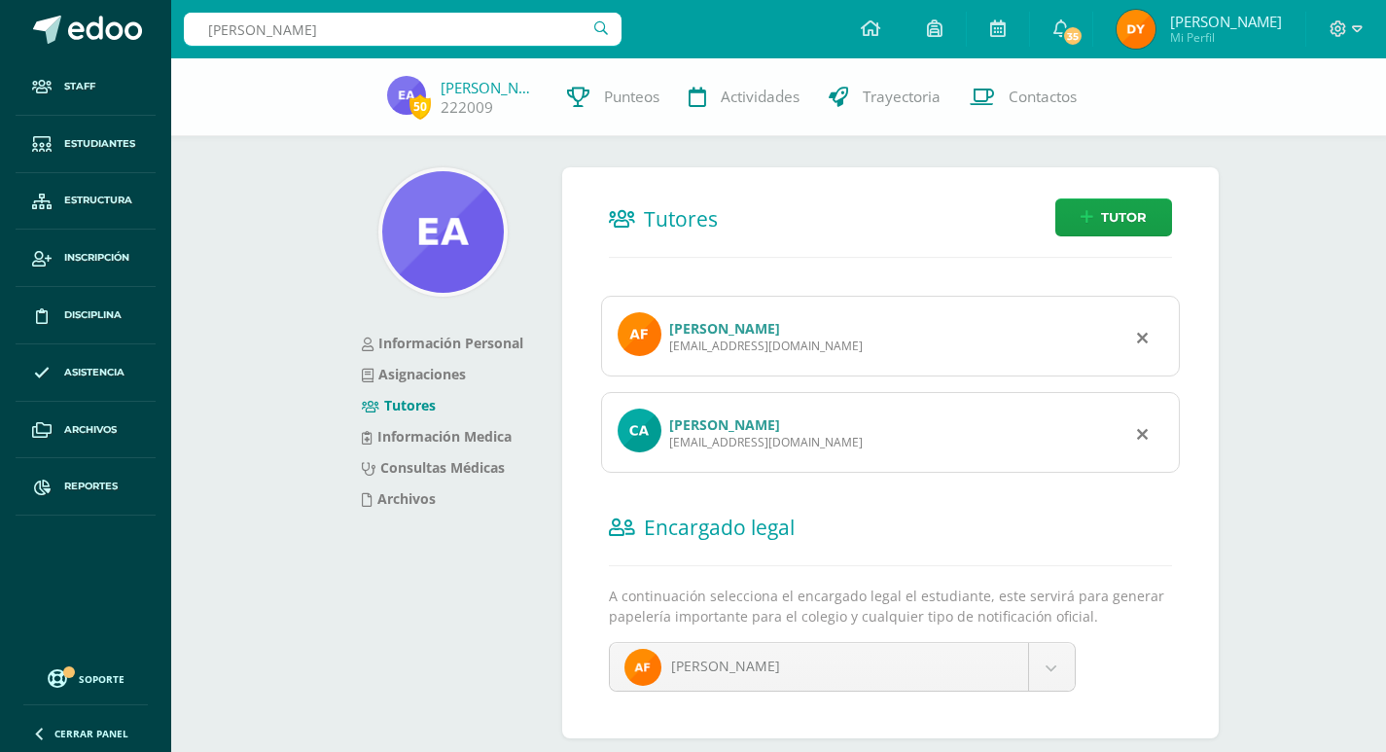
click at [395, 28] on input "natalia paz" at bounding box center [403, 29] width 438 height 33
type input "emilia perez hernandez"
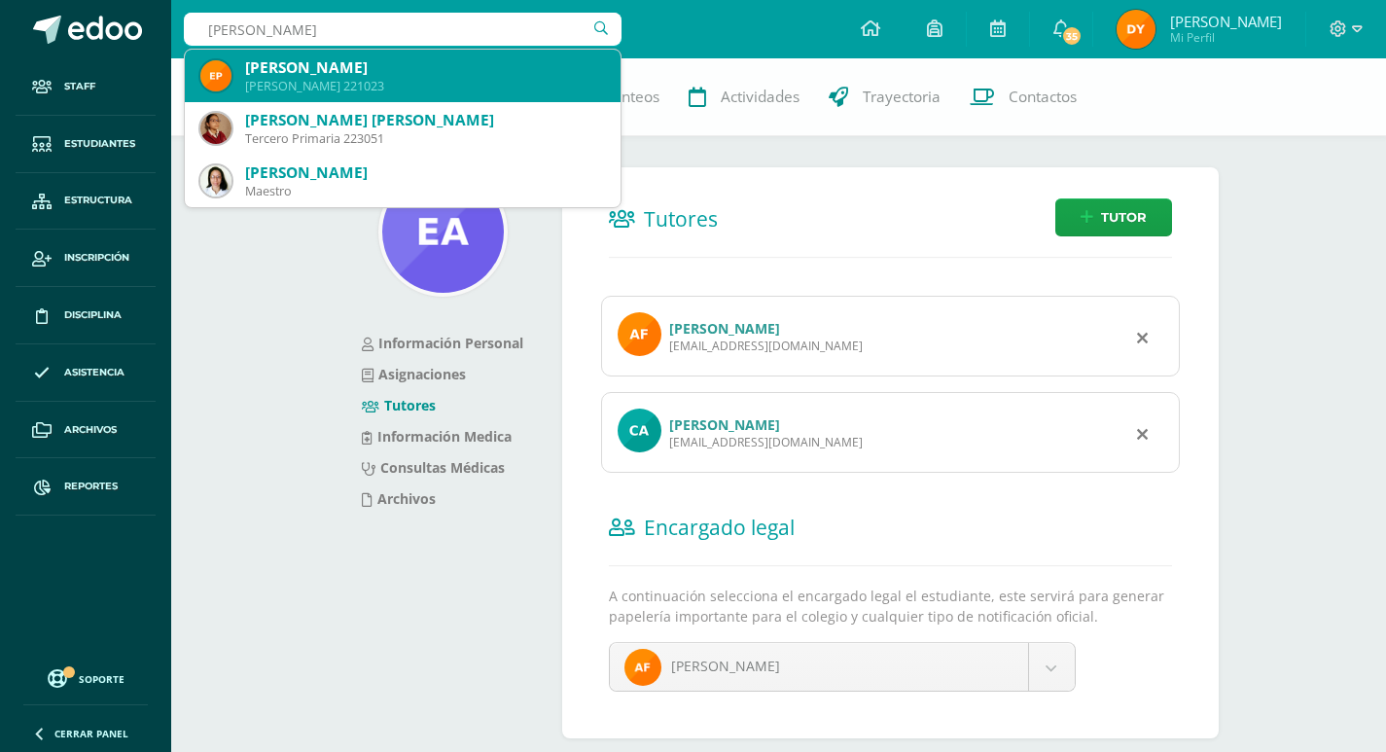
click at [403, 69] on div "[PERSON_NAME]" at bounding box center [425, 67] width 360 height 20
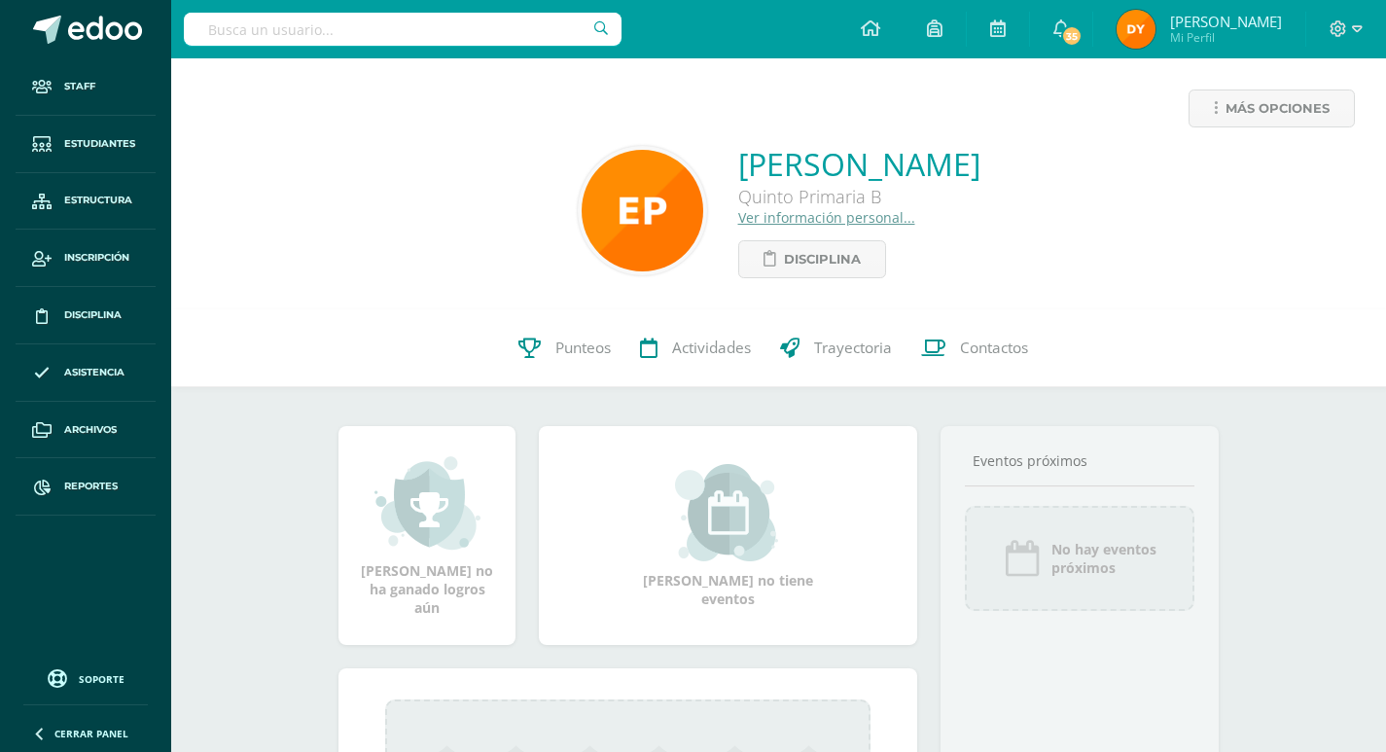
click at [760, 217] on link "Ver información personal..." at bounding box center [826, 217] width 177 height 18
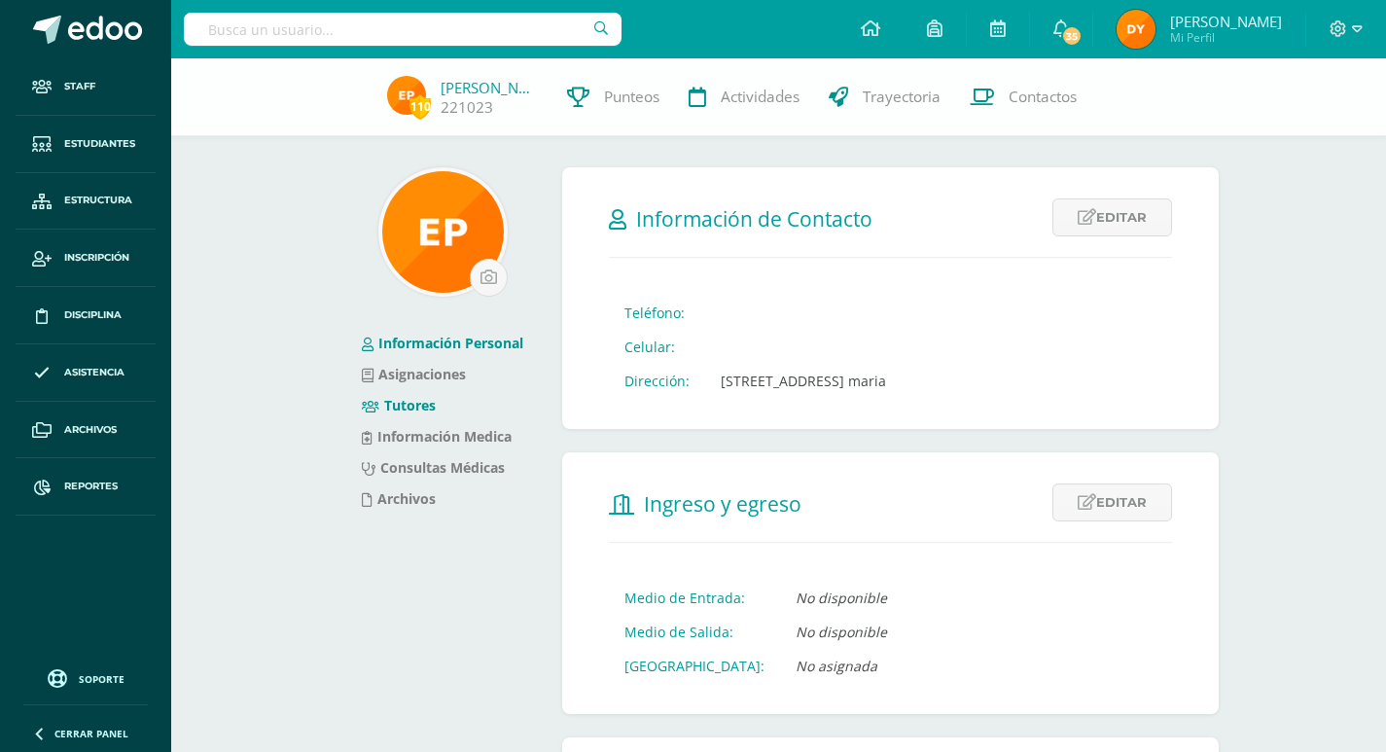
click at [423, 411] on link "Tutores" at bounding box center [399, 405] width 74 height 18
